Goal: Transaction & Acquisition: Purchase product/service

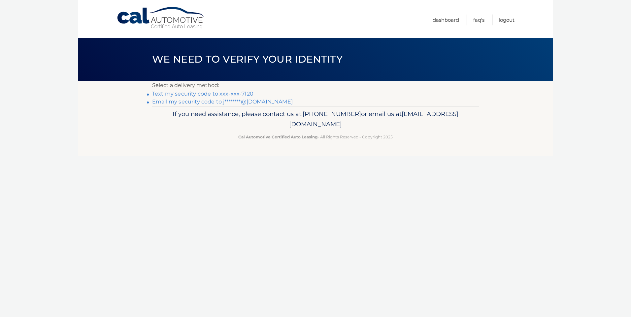
click at [242, 94] on link "Text my security code to xxx-xxx-7120" at bounding box center [202, 94] width 101 height 6
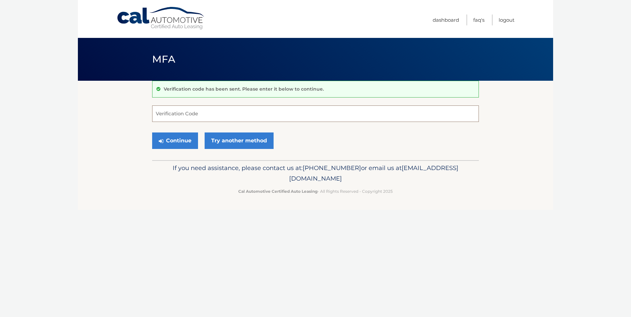
click at [186, 116] on input "Verification Code" at bounding box center [315, 114] width 327 height 16
type input "403255"
click at [174, 141] on button "Continue" at bounding box center [175, 141] width 46 height 16
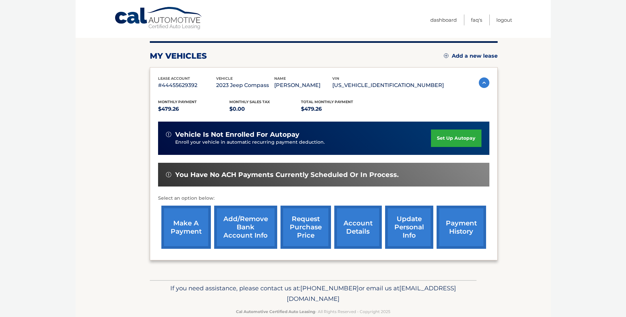
scroll to position [82, 0]
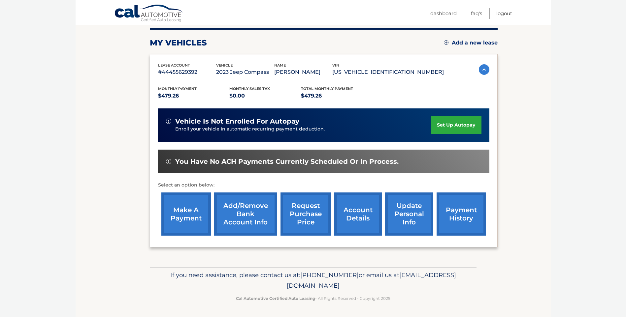
click at [189, 215] on link "make a payment" at bounding box center [185, 214] width 49 height 43
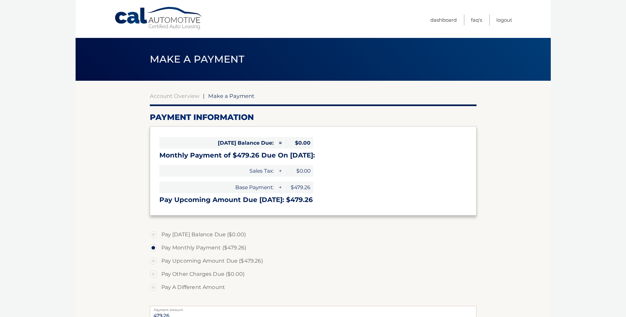
select select "ZTRjMGMzZGEtOTE2YS00ZmJjLTkwNTYtZTYxZThkOWIyMmM1"
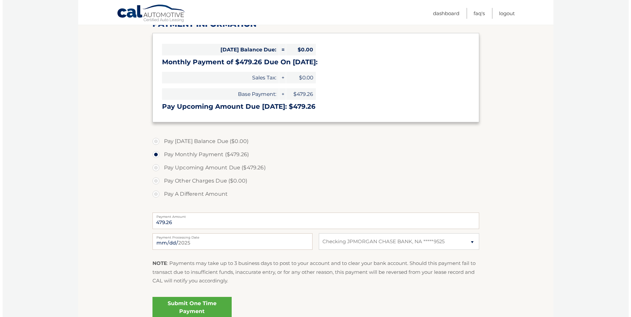
scroll to position [99, 0]
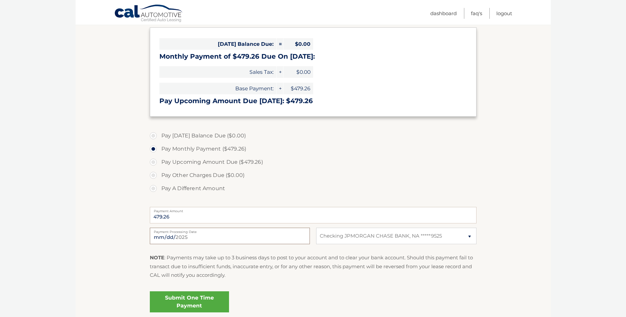
click at [182, 239] on input "2025-09-17" at bounding box center [230, 236] width 160 height 16
type input "2025-09-26"
click at [193, 304] on link "Submit One Time Payment" at bounding box center [189, 302] width 79 height 21
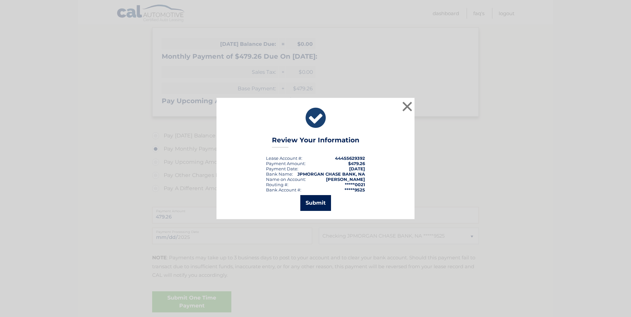
click at [315, 204] on button "Submit" at bounding box center [315, 203] width 31 height 16
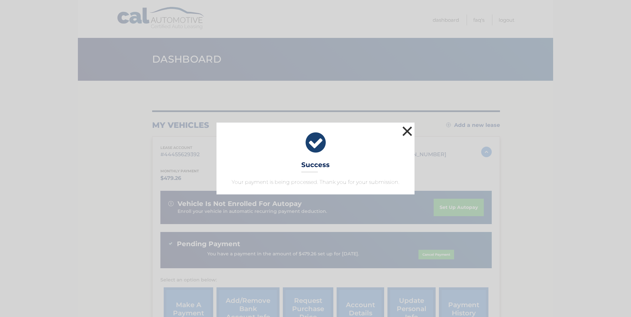
drag, startPoint x: 407, startPoint y: 132, endPoint x: 413, endPoint y: 131, distance: 6.3
click at [407, 132] on button "×" at bounding box center [406, 131] width 13 height 13
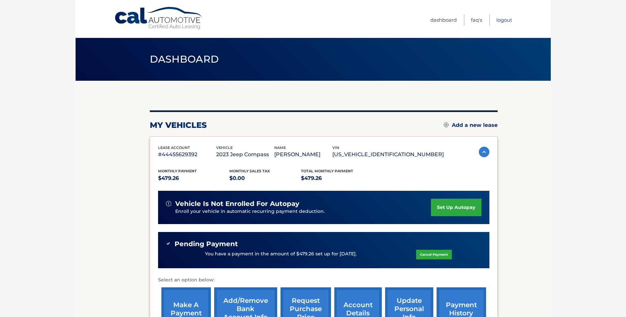
click at [502, 20] on link "Logout" at bounding box center [504, 20] width 16 height 11
